Goal: Transaction & Acquisition: Obtain resource

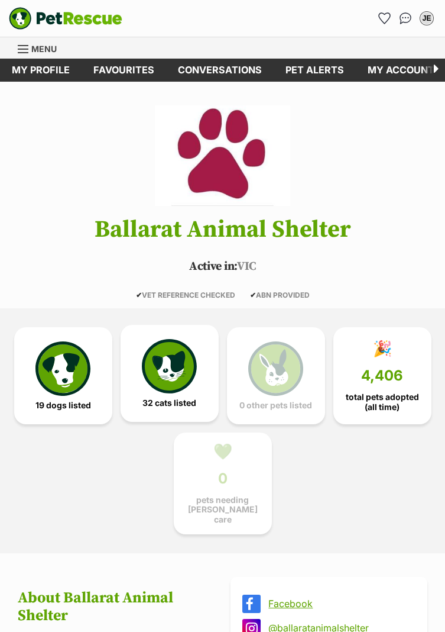
click at [162, 379] on img at bounding box center [169, 366] width 54 height 54
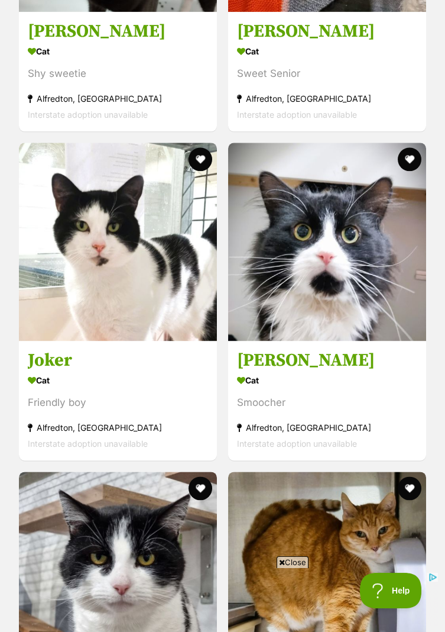
scroll to position [2595, 0]
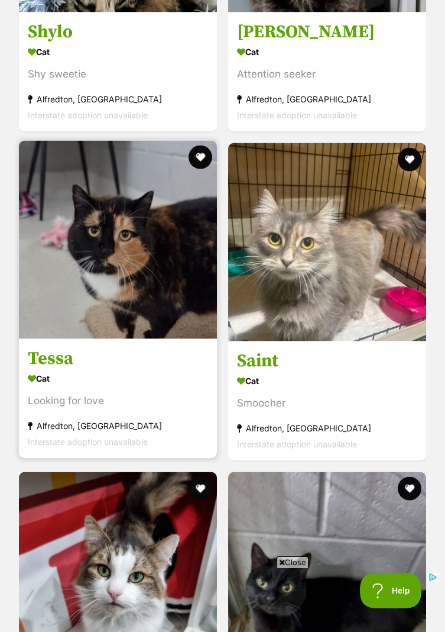
click at [155, 256] on img at bounding box center [118, 240] width 198 height 198
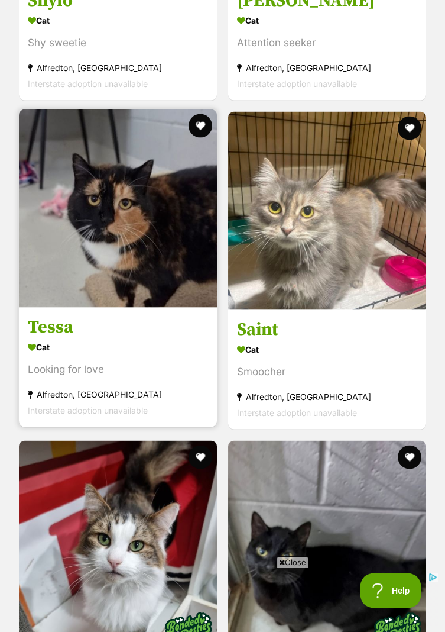
scroll to position [4267, 0]
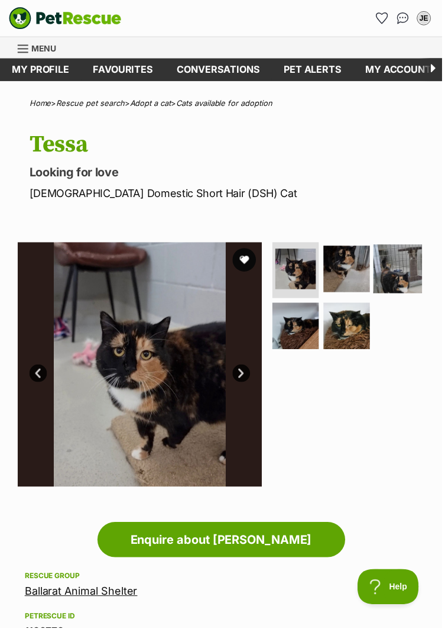
click at [409, 267] on img at bounding box center [400, 270] width 49 height 49
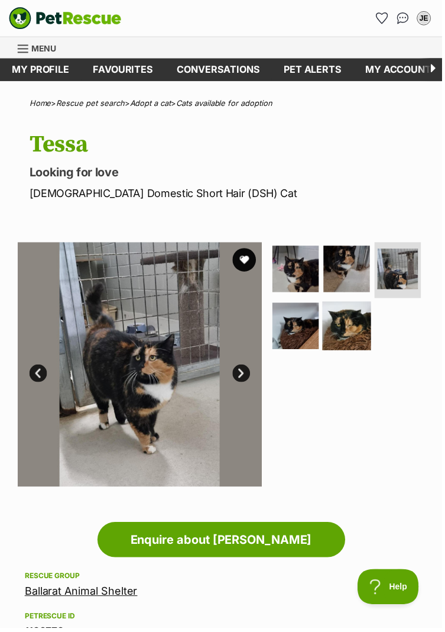
click at [356, 317] on img at bounding box center [349, 327] width 49 height 49
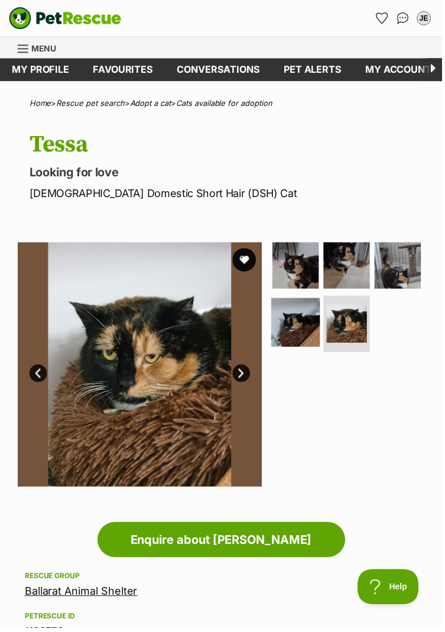
click at [309, 325] on img at bounding box center [297, 324] width 49 height 49
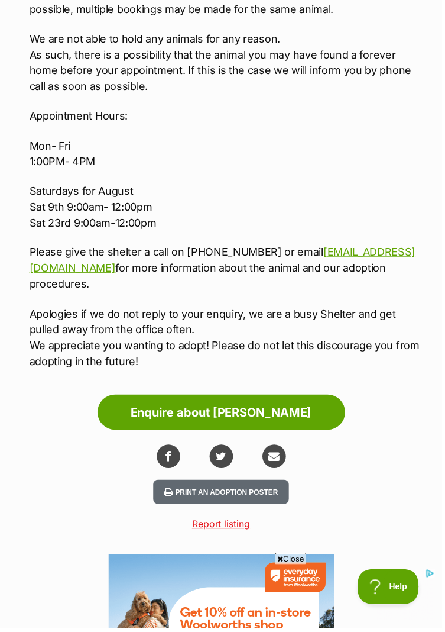
scroll to position [1639, 0]
